Goal: Transaction & Acquisition: Purchase product/service

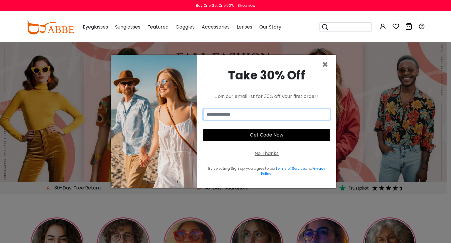
click at [269, 117] on input "email" at bounding box center [266, 114] width 127 height 11
type input "*"
click at [270, 114] on input "*" at bounding box center [266, 114] width 127 height 11
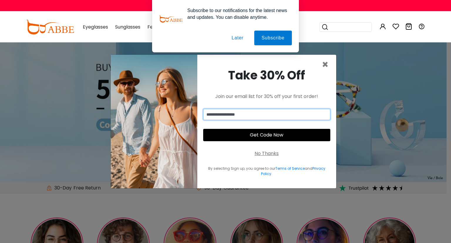
type input "**********"
click at [279, 130] on button "Get Code Now" at bounding box center [266, 135] width 127 height 12
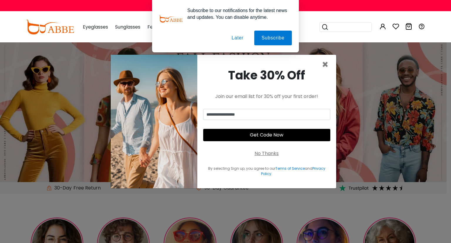
click at [291, 135] on button "Get Code Now" at bounding box center [266, 135] width 127 height 12
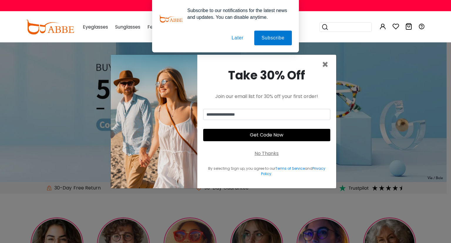
click at [274, 136] on button "Get Code Now" at bounding box center [266, 135] width 127 height 12
click at [237, 36] on button "Later" at bounding box center [237, 38] width 26 height 15
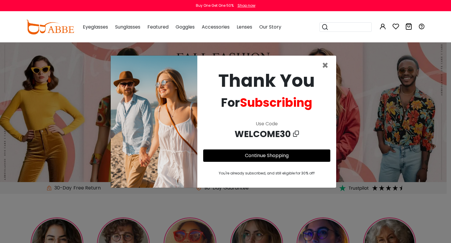
drag, startPoint x: 280, startPoint y: 132, endPoint x: 277, endPoint y: 129, distance: 3.5
click at [277, 129] on span "WELCOME30" at bounding box center [264, 133] width 58 height 13
click at [297, 136] on icon at bounding box center [296, 133] width 6 height 9
click at [295, 135] on icon at bounding box center [296, 133] width 6 height 9
click at [325, 65] on span "×" at bounding box center [325, 65] width 7 height 15
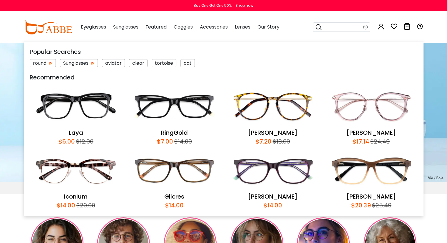
click at [335, 26] on input "search" at bounding box center [342, 27] width 41 height 9
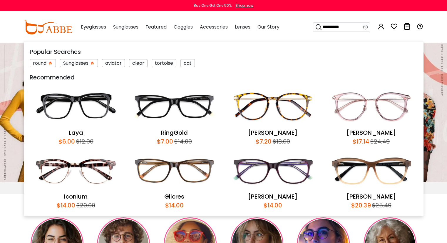
type input "*********"
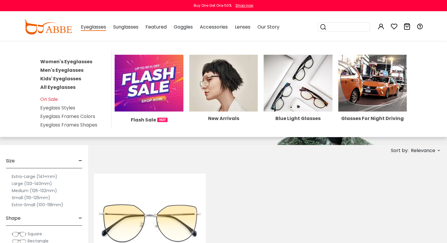
click at [98, 28] on span "Eyeglasses" at bounding box center [93, 26] width 25 height 7
click at [95, 28] on span "Eyeglasses" at bounding box center [93, 26] width 25 height 7
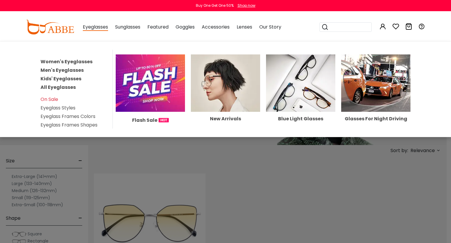
click at [214, 90] on img at bounding box center [225, 82] width 69 height 57
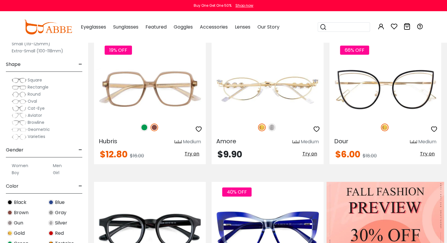
scroll to position [134, 0]
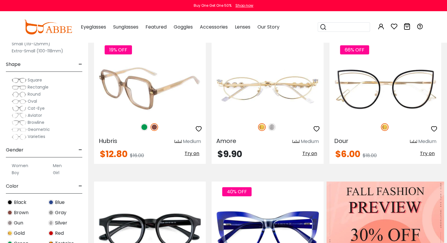
click at [144, 127] on img at bounding box center [144, 127] width 8 height 8
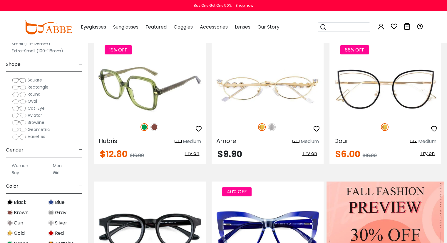
click at [138, 82] on img at bounding box center [150, 89] width 112 height 56
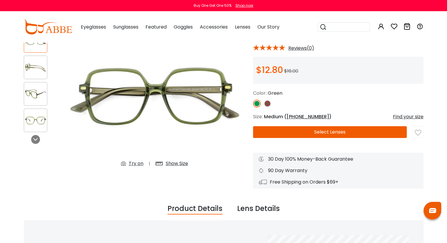
scroll to position [51, 0]
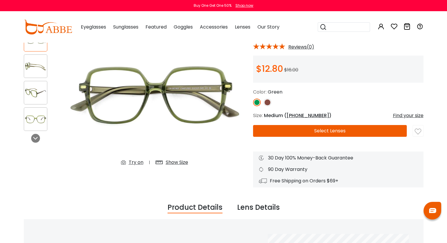
click at [135, 160] on div "Try on" at bounding box center [136, 162] width 15 height 7
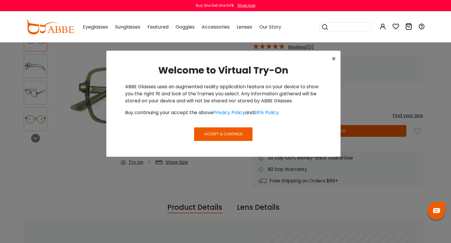
click at [227, 133] on span "Accept & Continue" at bounding box center [223, 134] width 38 height 6
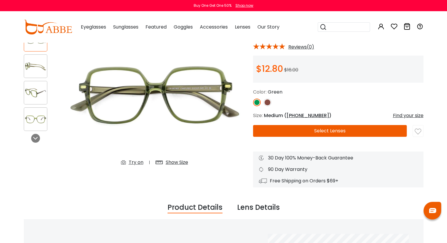
click at [135, 164] on div "Try on" at bounding box center [136, 162] width 15 height 7
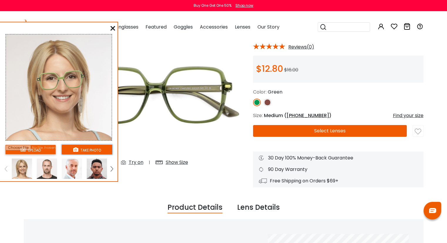
click at [82, 150] on button "take photo" at bounding box center [87, 150] width 51 height 10
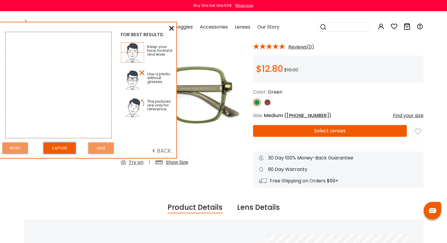
click at [60, 148] on button "Capture" at bounding box center [59, 147] width 32 height 11
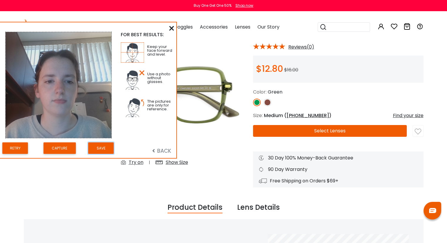
click at [101, 147] on button "Save" at bounding box center [101, 147] width 26 height 11
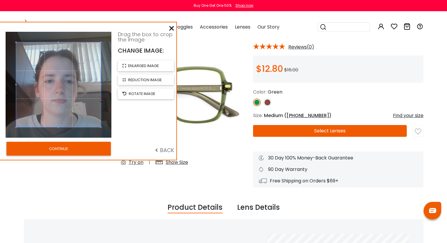
click at [95, 147] on button "CONTINUE" at bounding box center [58, 149] width 104 height 14
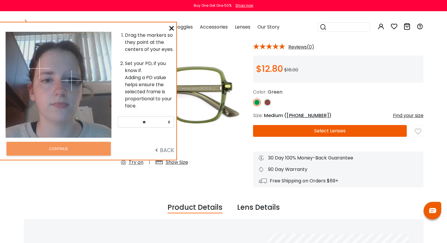
drag, startPoint x: 68, startPoint y: 67, endPoint x: 46, endPoint y: 74, distance: 23.0
click at [71, 80] on img at bounding box center [71, 80] width 21 height 21
click at [167, 150] on span "BACK" at bounding box center [164, 149] width 19 height 7
click at [160, 151] on span "BACK" at bounding box center [164, 149] width 19 height 7
click at [41, 68] on img at bounding box center [39, 68] width 21 height 21
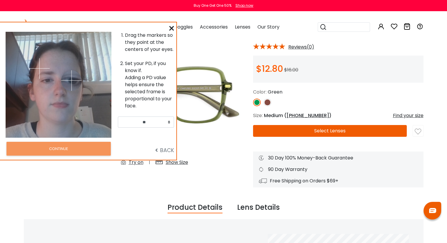
click at [46, 74] on img at bounding box center [39, 68] width 21 height 21
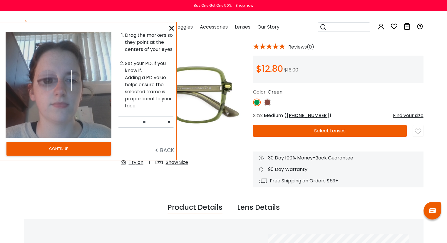
drag, startPoint x: 46, startPoint y: 73, endPoint x: 48, endPoint y: 80, distance: 6.8
click at [48, 80] on img at bounding box center [47, 80] width 21 height 21
click at [48, 79] on img at bounding box center [47, 82] width 21 height 21
click at [47, 81] on img at bounding box center [47, 82] width 21 height 21
click at [47, 78] on img at bounding box center [47, 82] width 21 height 21
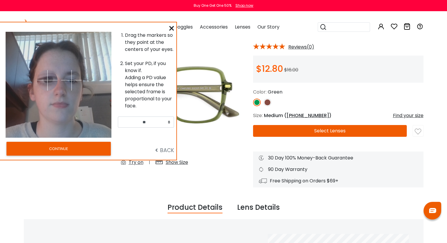
click at [47, 79] on img at bounding box center [47, 80] width 21 height 21
click at [83, 150] on button "CONTINUE" at bounding box center [58, 149] width 104 height 14
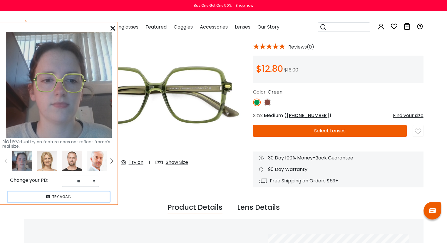
click at [85, 197] on button "TRY AGAIN" at bounding box center [59, 196] width 102 height 10
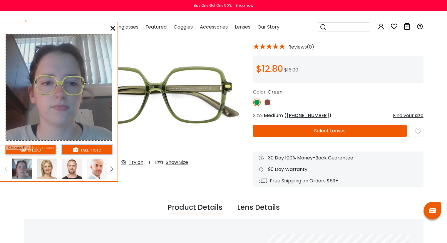
click at [84, 150] on button "take photo" at bounding box center [87, 150] width 51 height 10
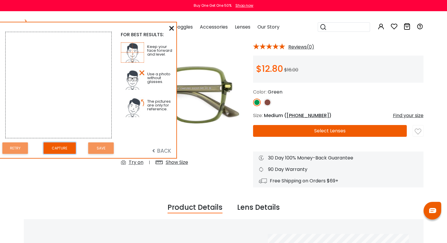
click at [57, 146] on button "Capture" at bounding box center [59, 147] width 32 height 11
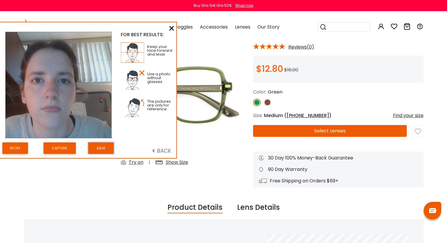
click at [98, 150] on button "Save" at bounding box center [101, 147] width 26 height 11
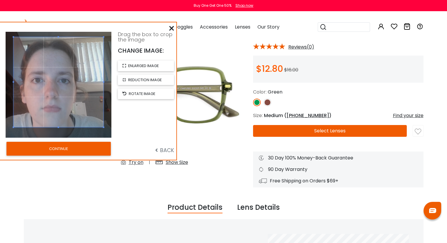
drag, startPoint x: 58, startPoint y: 43, endPoint x: 62, endPoint y: 36, distance: 7.8
click at [62, 37] on div at bounding box center [59, 82] width 90 height 90
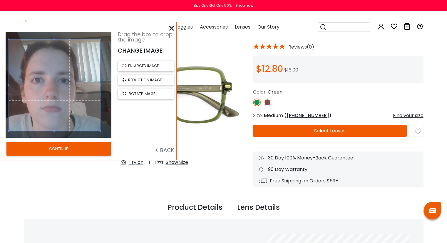
click at [59, 106] on span at bounding box center [54, 84] width 91 height 91
click at [68, 152] on button "CONTINUE" at bounding box center [58, 149] width 104 height 14
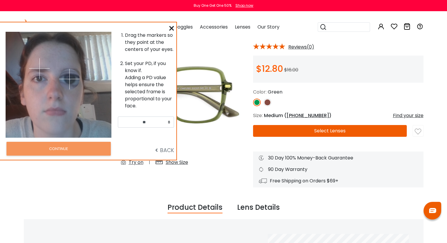
drag, startPoint x: 69, startPoint y: 69, endPoint x: 69, endPoint y: 79, distance: 9.4
click at [69, 79] on img at bounding box center [69, 79] width 21 height 21
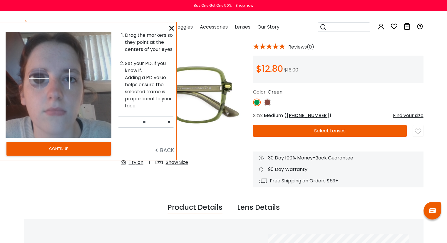
drag, startPoint x: 40, startPoint y: 69, endPoint x: 39, endPoint y: 78, distance: 9.4
click at [39, 78] on img at bounding box center [39, 78] width 21 height 21
click at [84, 152] on button "CONTINUE" at bounding box center [58, 149] width 104 height 14
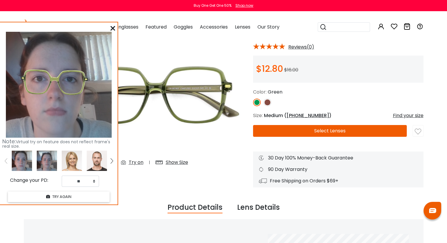
click at [113, 28] on icon at bounding box center [112, 28] width 5 height 5
click at [115, 30] on span "Sunglasses" at bounding box center [125, 26] width 25 height 7
click at [115, 26] on span "Sunglasses" at bounding box center [125, 26] width 25 height 7
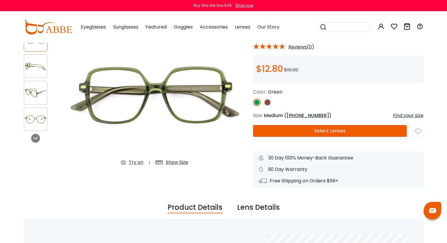
scroll to position [10, 0]
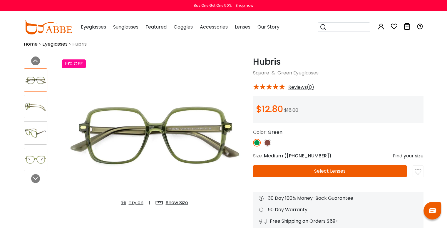
click at [300, 90] on span "Reviews(0)" at bounding box center [301, 87] width 26 height 5
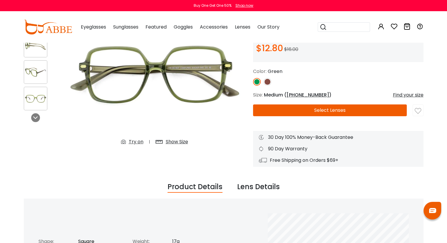
scroll to position [0, 0]
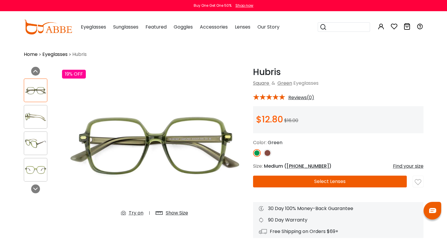
click at [399, 117] on div "$12.80 $16.00" at bounding box center [338, 119] width 170 height 27
click at [313, 183] on button "Select Lenses" at bounding box center [330, 181] width 154 height 12
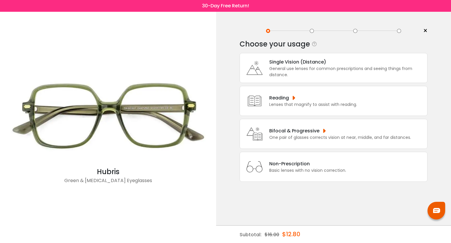
click at [336, 157] on div "Non-Prescription Basic lenses with no vision correction." at bounding box center [334, 167] width 188 height 30
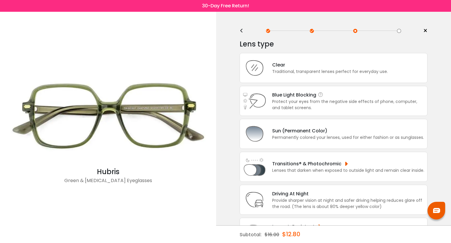
click at [338, 99] on div "Protect your eyes from the negative side effects of phone, computer, and tablet…" at bounding box center [348, 104] width 152 height 12
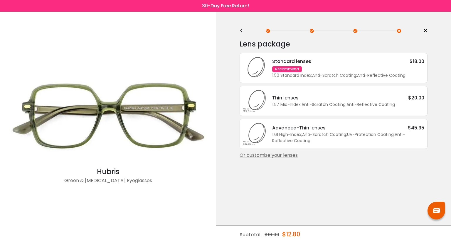
click at [242, 31] on div "<" at bounding box center [244, 30] width 9 height 5
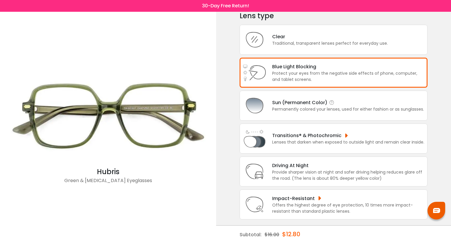
scroll to position [28, 0]
click at [362, 76] on div "Protect your eyes from the negative side effects of phone, computer, and tablet…" at bounding box center [348, 76] width 152 height 12
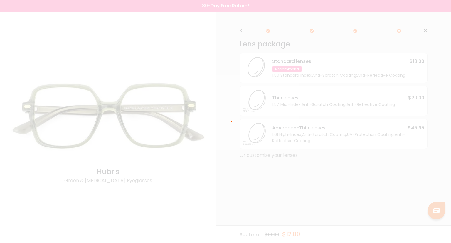
scroll to position [0, 0]
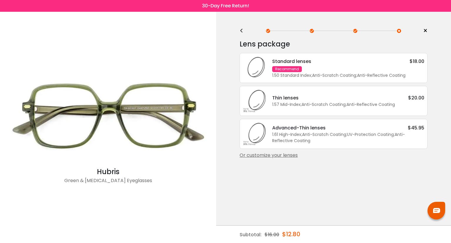
click at [377, 70] on div "Standard lenses $18.00 Recommend 1.50 Standard Index ; Anti-Scratch Coating ; A…" at bounding box center [345, 68] width 158 height 21
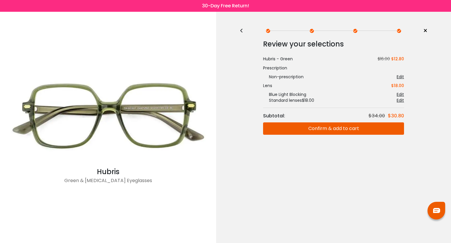
click at [329, 125] on button "Confirm & add to cart" at bounding box center [333, 128] width 141 height 12
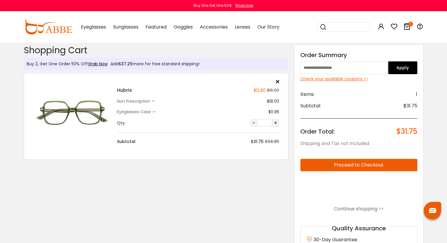
click at [351, 79] on div "Check your available coupons >>" at bounding box center [358, 79] width 117 height 6
click at [317, 71] on input "text" at bounding box center [344, 67] width 88 height 13
type input "*********"
click at [398, 67] on button "Apply" at bounding box center [402, 67] width 29 height 13
